Goal: Entertainment & Leisure: Consume media (video, audio)

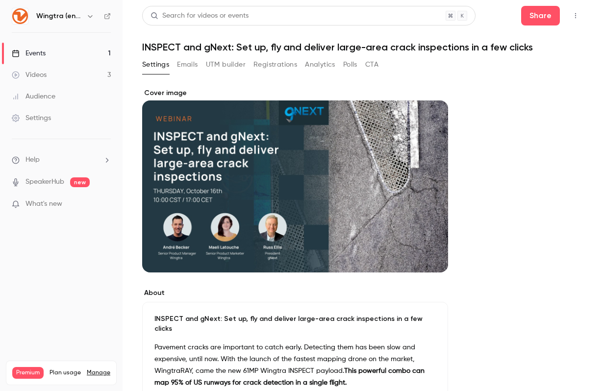
click at [48, 49] on link "Events 1" at bounding box center [61, 54] width 123 height 22
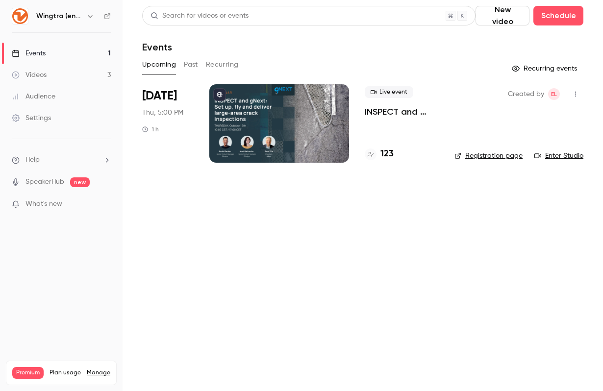
click at [43, 74] on div "Videos" at bounding box center [29, 75] width 35 height 10
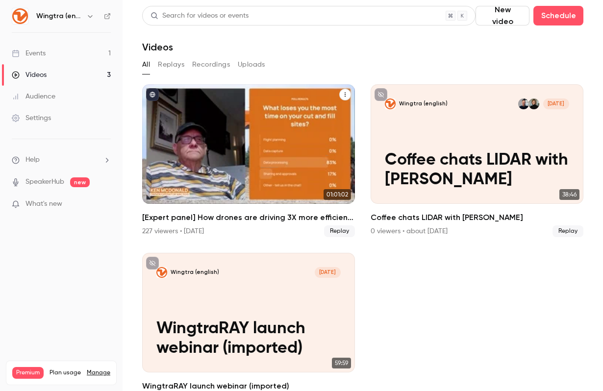
click at [250, 133] on div "[Expert panel] How drones are driving 3X more efficient cut and fill workflows …" at bounding box center [248, 144] width 213 height 120
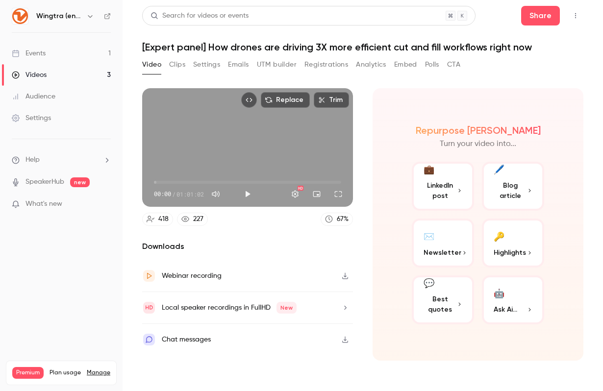
click at [438, 299] on span "Best quotes" at bounding box center [439, 304] width 33 height 21
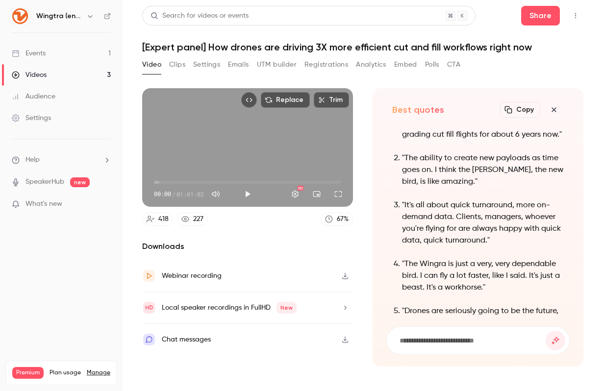
scroll to position [-154, 0]
click at [450, 194] on ol ""I've been flying drones for 13 years now. Worked for two survey companies. I'v…" at bounding box center [478, 280] width 172 height 353
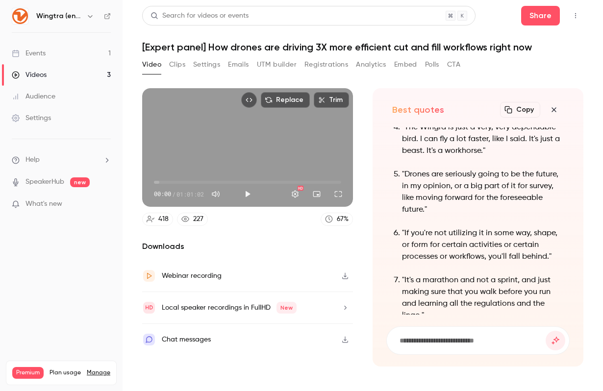
scroll to position [0, 0]
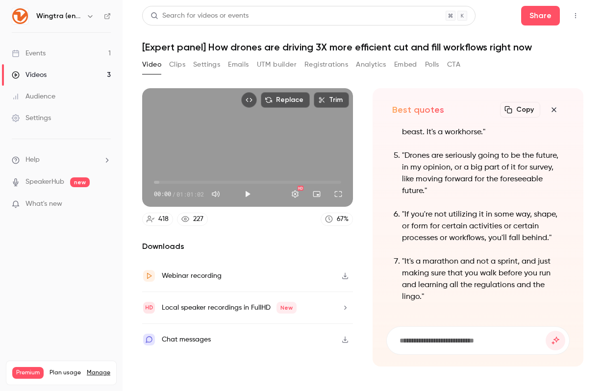
click at [565, 74] on div "Video Clips Settings Emails UTM builder Registrations Analytics Embed Polls CTA" at bounding box center [362, 67] width 441 height 20
click at [556, 109] on icon "button" at bounding box center [554, 110] width 12 height 8
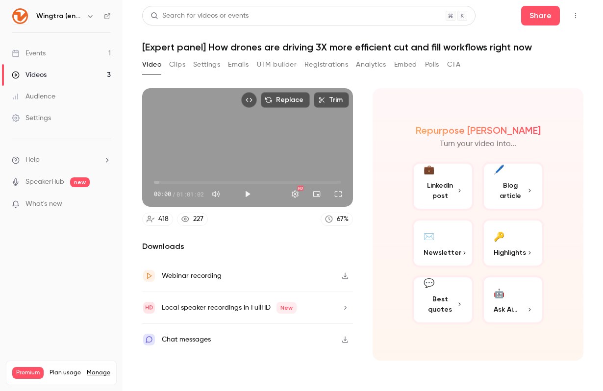
click at [509, 228] on button "🔑 Highlights" at bounding box center [513, 243] width 62 height 49
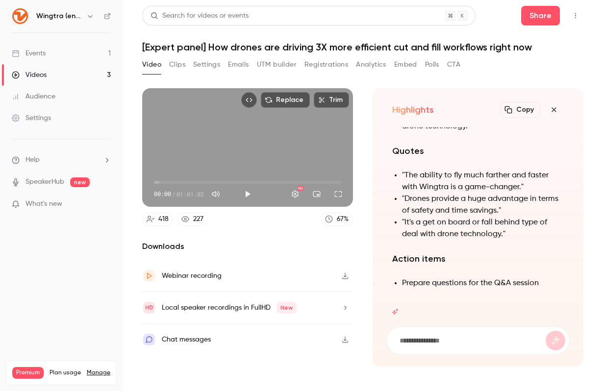
click at [181, 66] on button "Clips" at bounding box center [177, 65] width 16 height 16
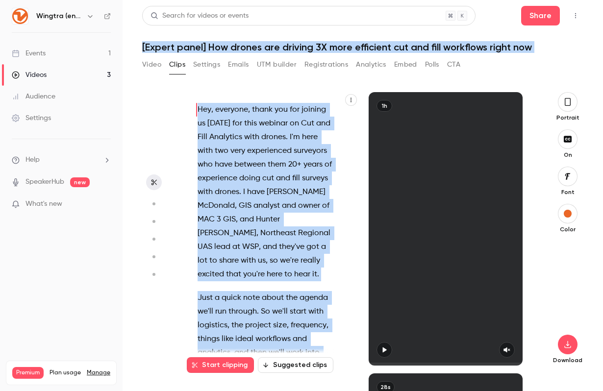
drag, startPoint x: 272, startPoint y: 269, endPoint x: 467, endPoint y: -11, distance: 340.8
click at [467, 0] on html "Wingtra (english) Events 1 Videos 3 Audience Settings Help SpeakerHub new What'…" at bounding box center [301, 195] width 603 height 391
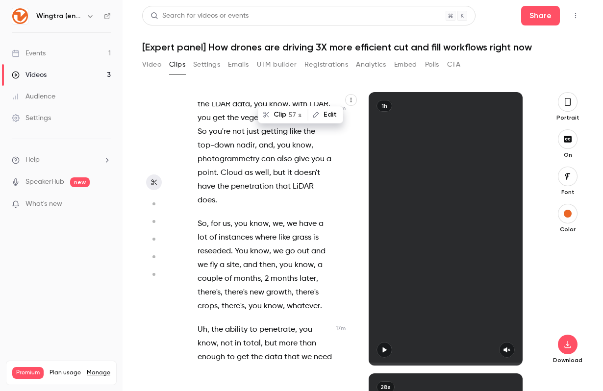
scroll to position [6588, 0]
click at [202, 218] on span "So" at bounding box center [201, 225] width 9 height 14
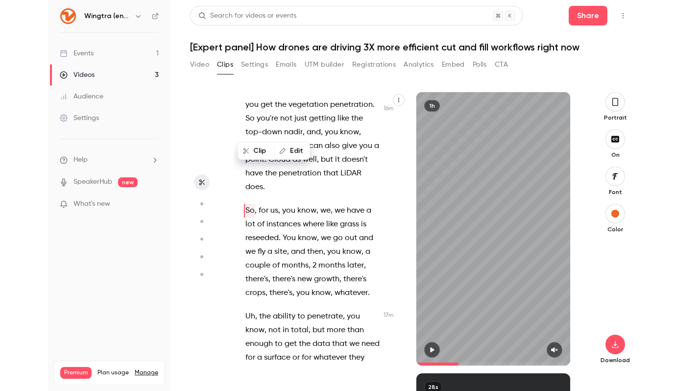
scroll to position [4968, 0]
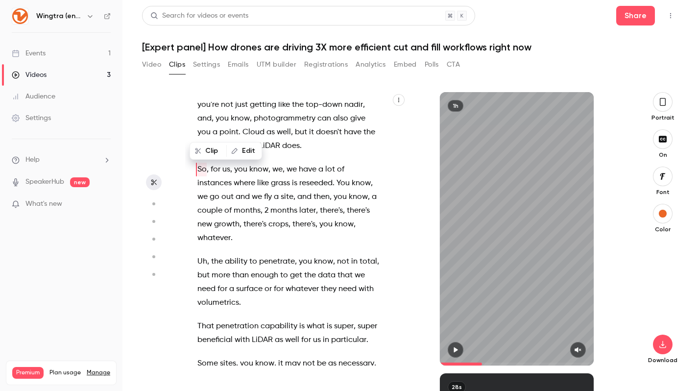
click at [200, 163] on span "So" at bounding box center [201, 170] width 9 height 14
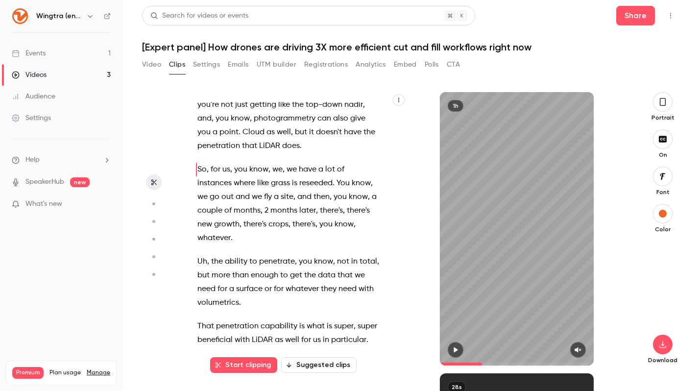
click at [283, 199] on p "So , for us , you know , we , we have a lot of instances where like grass is re…" at bounding box center [288, 204] width 182 height 82
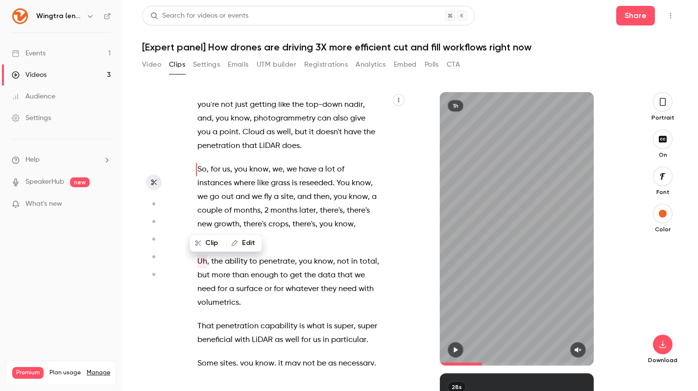
scroll to position [4955, 0]
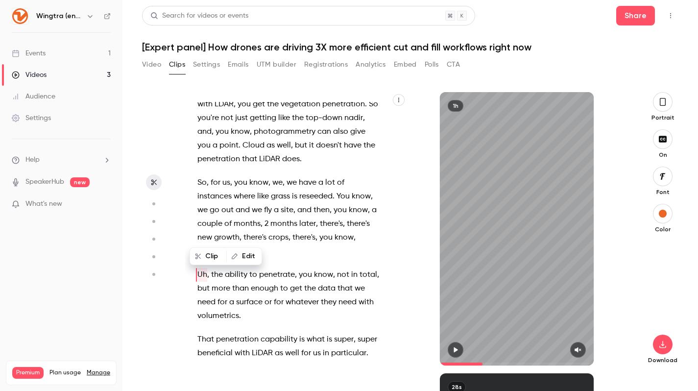
click at [197, 176] on span "So" at bounding box center [201, 183] width 9 height 14
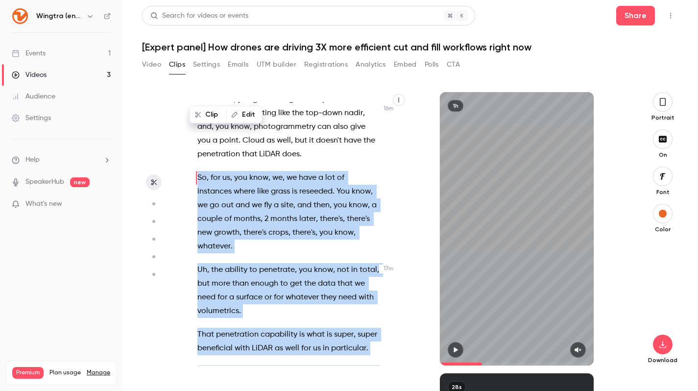
scroll to position [4952, 0]
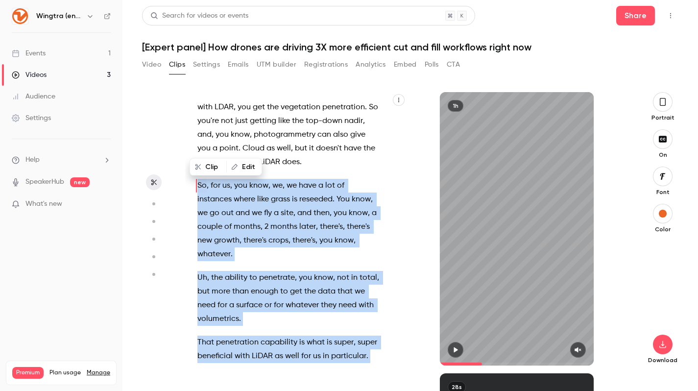
drag, startPoint x: 262, startPoint y: 242, endPoint x: 194, endPoint y: 133, distance: 128.8
click at [194, 133] on div "Hey , everyone , thank you for joining us [DATE] for this webinar on Cut and Fi…" at bounding box center [293, 234] width 217 height 264
click at [205, 179] on span "So" at bounding box center [201, 186] width 9 height 14
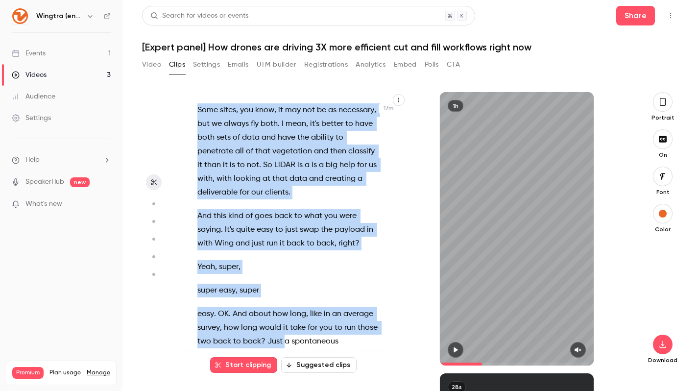
scroll to position [5225, 0]
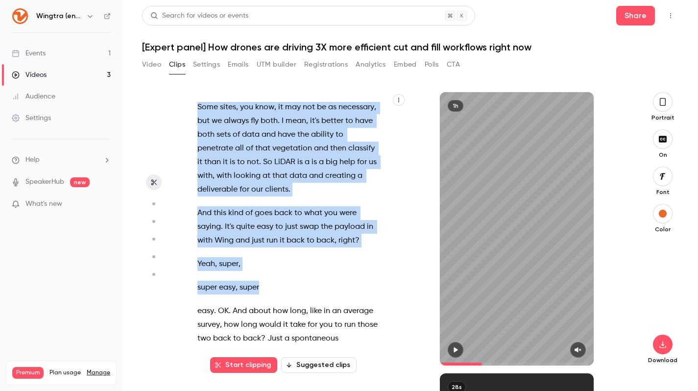
drag, startPoint x: 198, startPoint y: 144, endPoint x: 303, endPoint y: 248, distance: 148.3
click at [303, 248] on div "Hey , everyone , thank you for joining us [DATE] for this webinar on Cut and Fi…" at bounding box center [293, 234] width 217 height 264
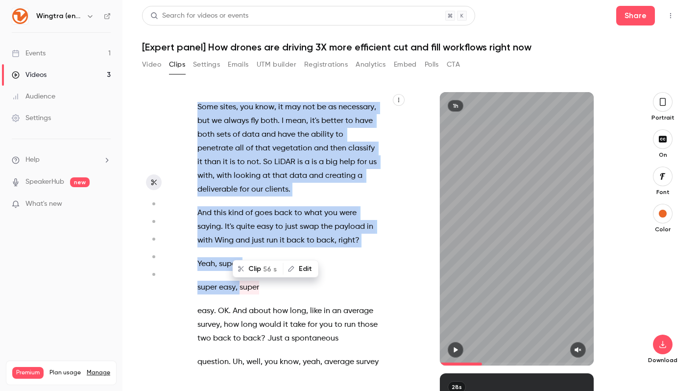
click at [256, 267] on button "Clip 56 s" at bounding box center [258, 269] width 49 height 16
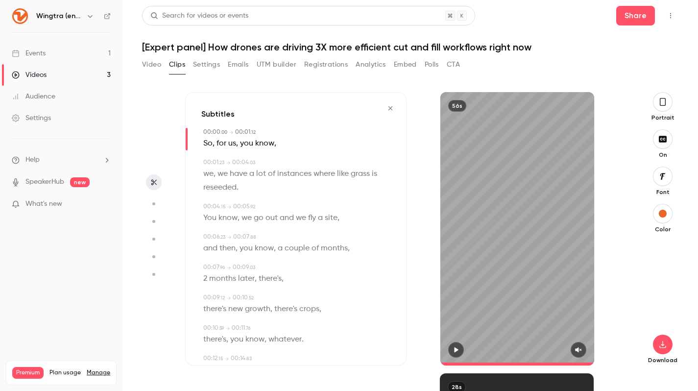
type input "*"
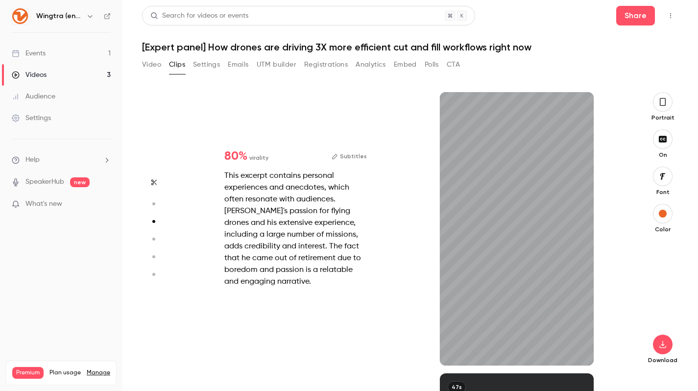
type input "*"
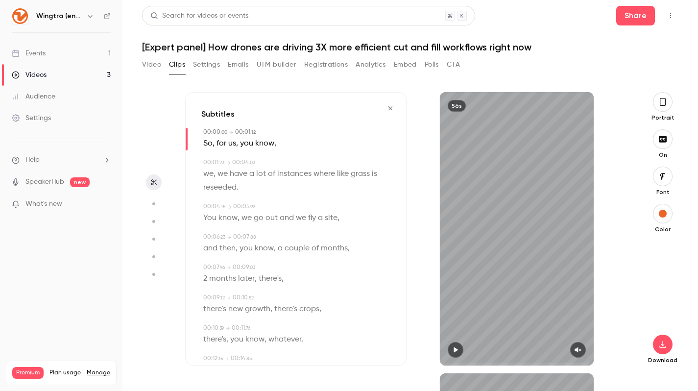
click at [513, 231] on div "56s" at bounding box center [517, 228] width 154 height 273
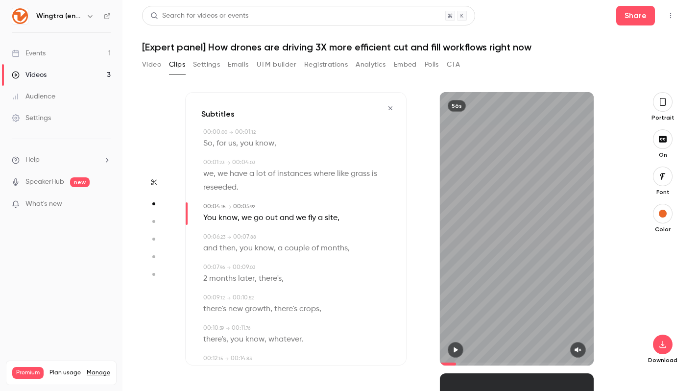
type input "***"
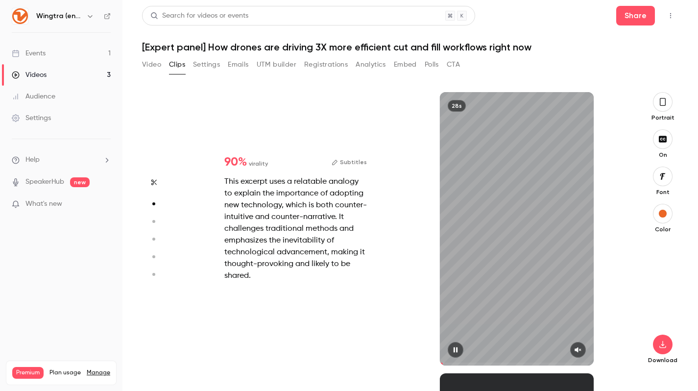
type input "***"
type input "*"
type input "***"
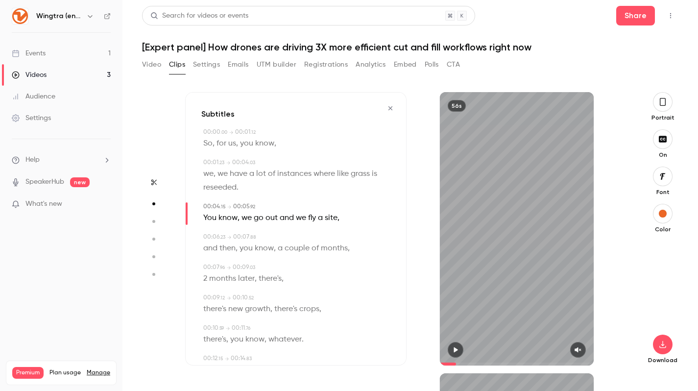
type input "***"
type input "*"
type input "***"
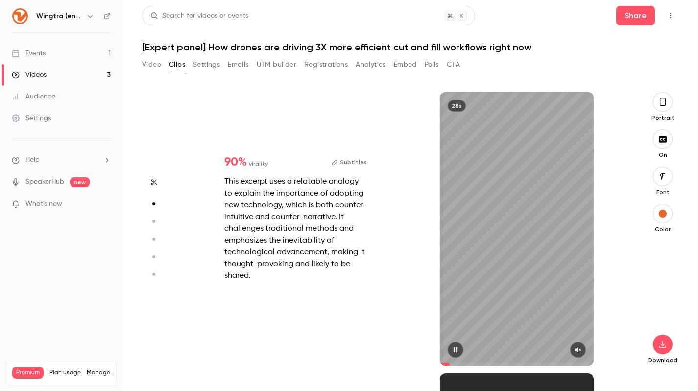
type input "***"
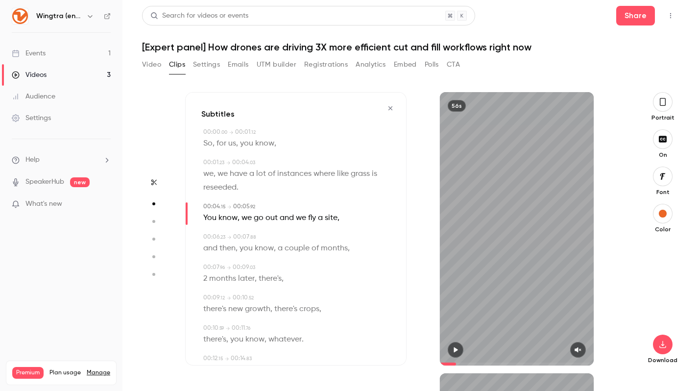
type input "*"
click at [579, 350] on icon "button" at bounding box center [578, 349] width 8 height 7
click at [511, 253] on div "56s" at bounding box center [517, 228] width 154 height 273
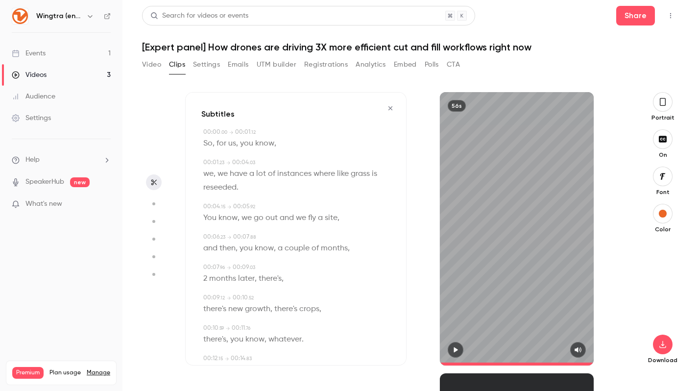
click at [602, 106] on icon "button" at bounding box center [663, 102] width 8 height 11
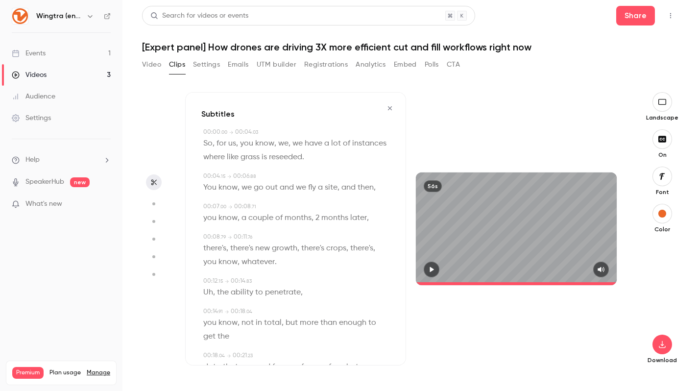
click at [511, 233] on div "56s" at bounding box center [516, 229] width 201 height 113
click at [602, 341] on icon "button" at bounding box center [663, 345] width 12 height 8
click at [589, 363] on span "Standard" at bounding box center [589, 361] width 112 height 10
type input "****"
